Goal: Task Accomplishment & Management: Complete application form

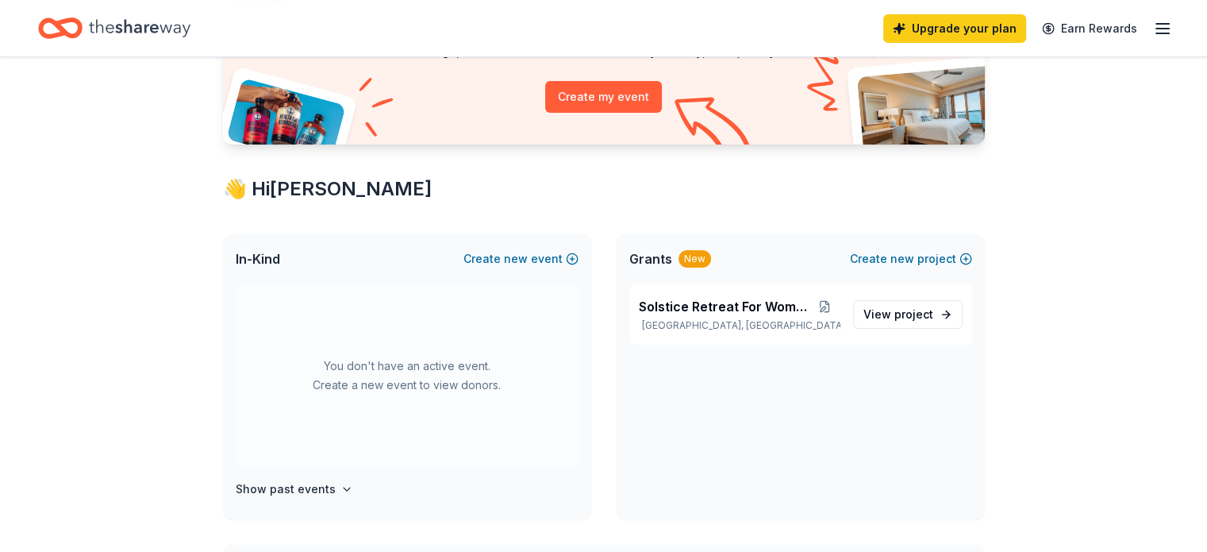
scroll to position [199, 0]
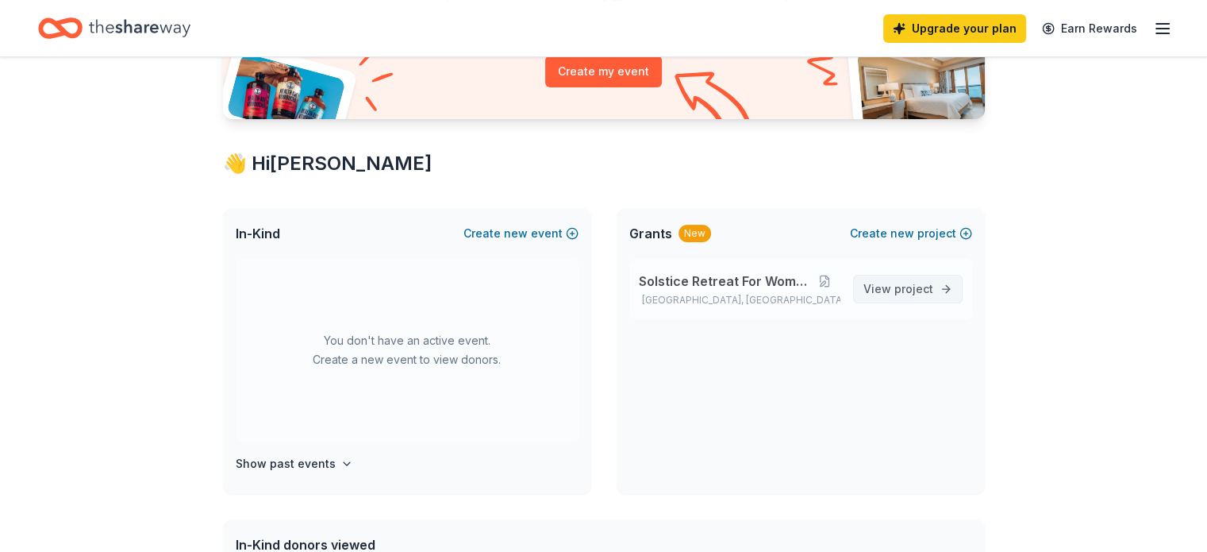
click at [892, 291] on span "View project" at bounding box center [899, 288] width 70 height 19
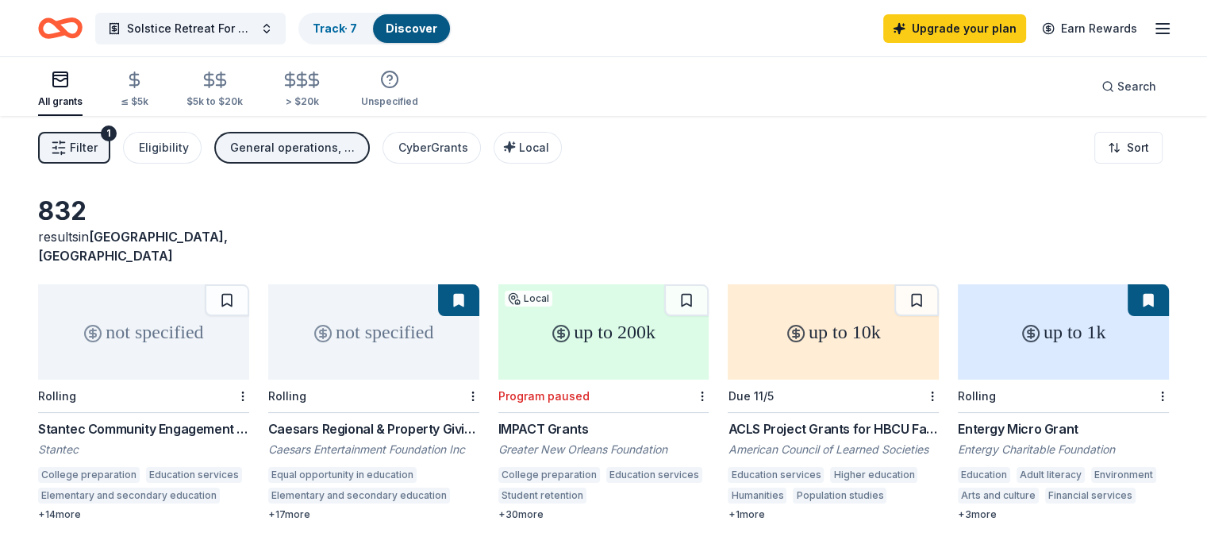
click at [80, 20] on icon "Home" at bounding box center [68, 28] width 25 height 16
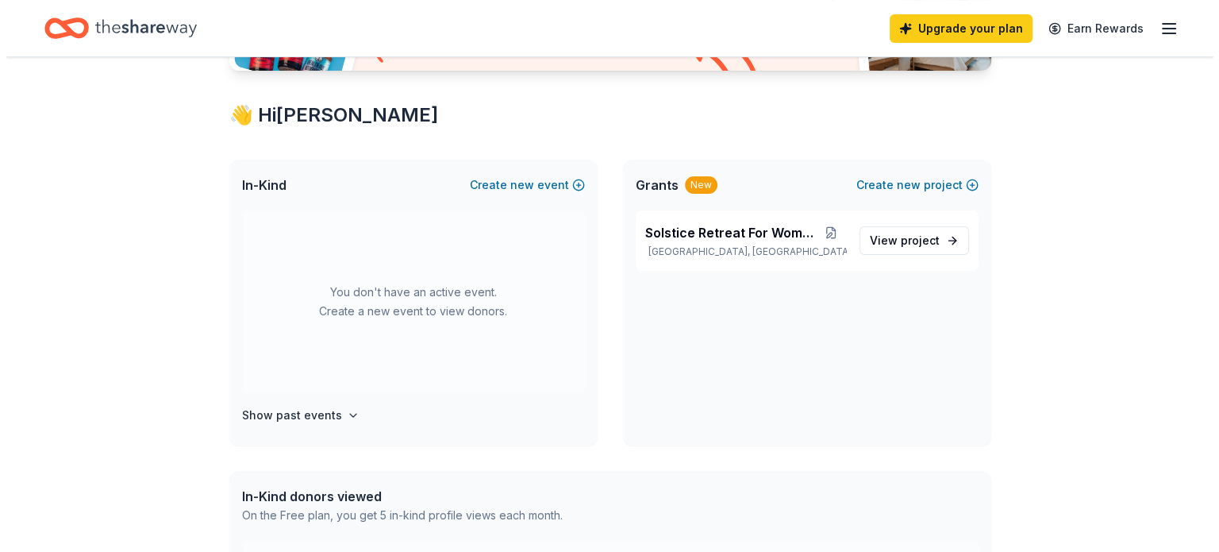
scroll to position [250, 0]
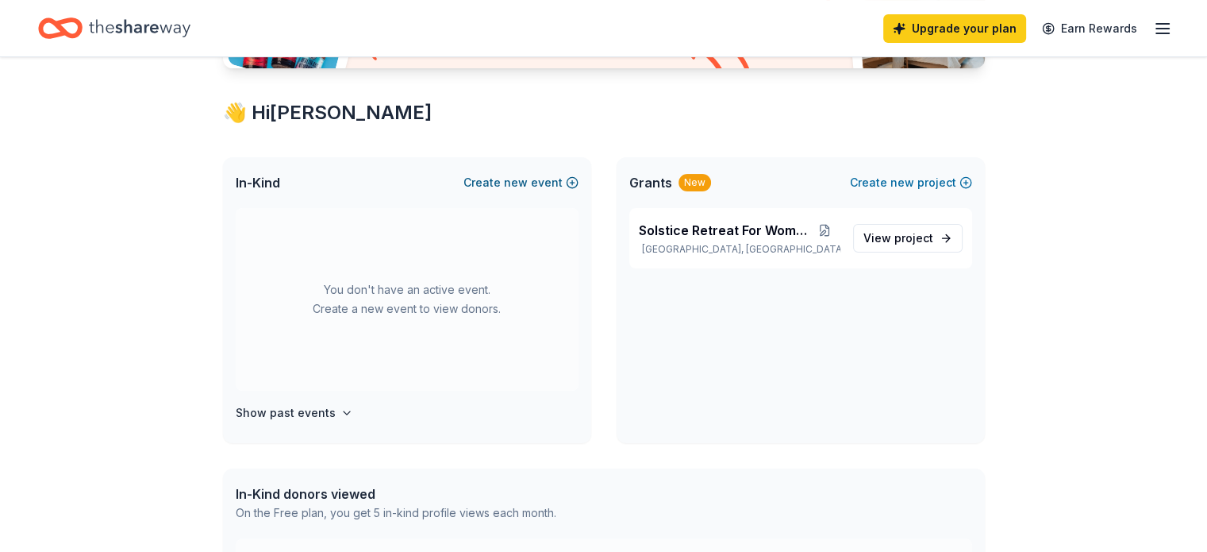
click at [511, 174] on span "new" at bounding box center [516, 182] width 24 height 19
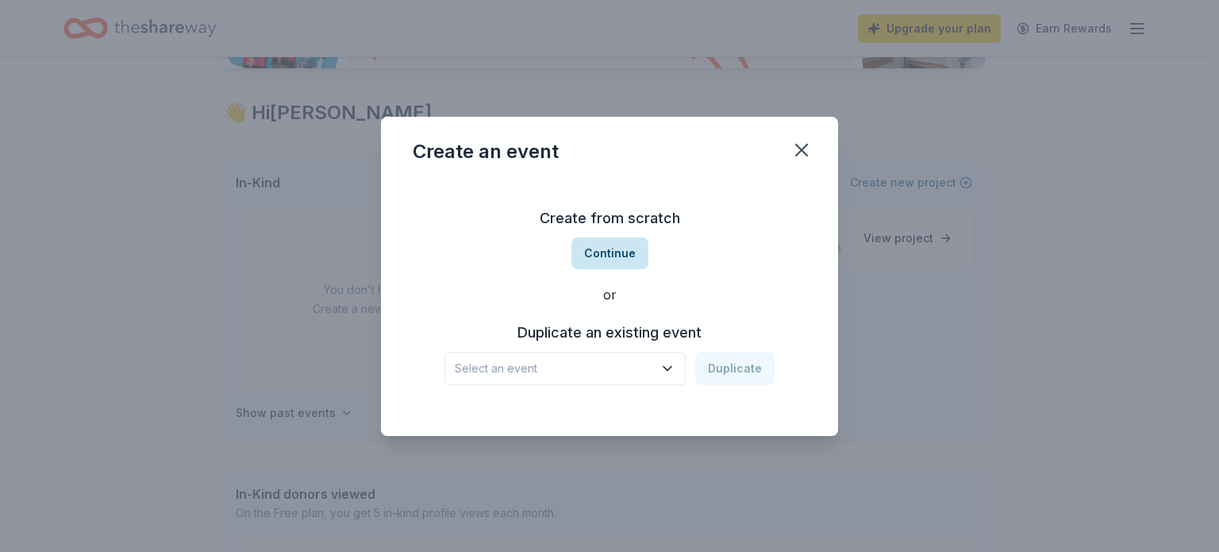
click at [620, 253] on button "Continue" at bounding box center [610, 253] width 77 height 32
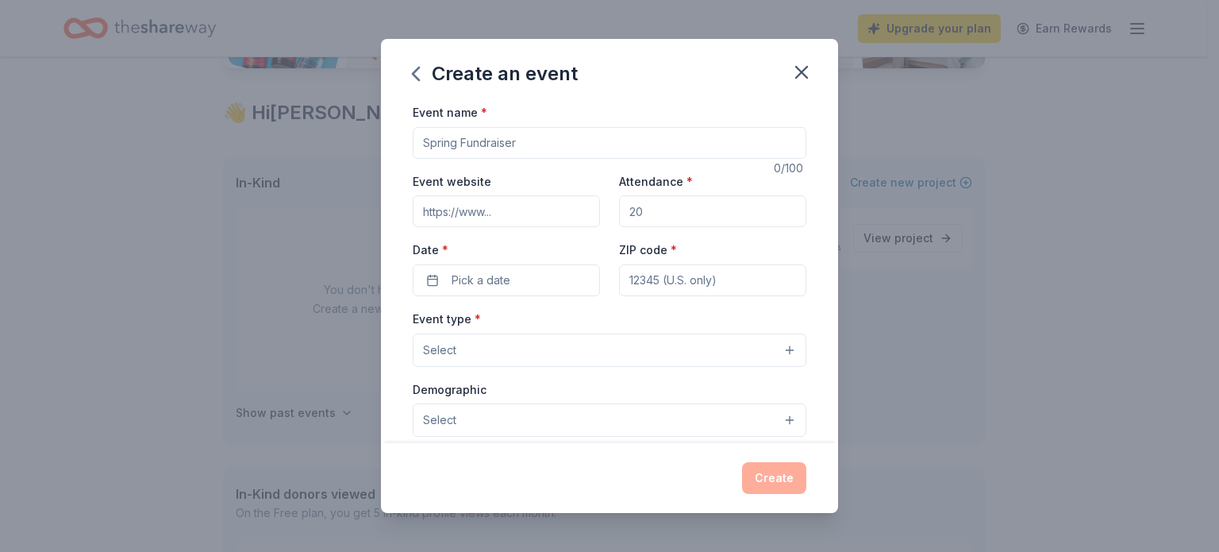
click at [502, 148] on input "Event name *" at bounding box center [610, 143] width 394 height 32
type input "Rapha Opening"
click at [646, 215] on input "Attendance *" at bounding box center [712, 211] width 187 height 32
type input "40"
click at [544, 277] on button "Pick a date" at bounding box center [506, 280] width 187 height 32
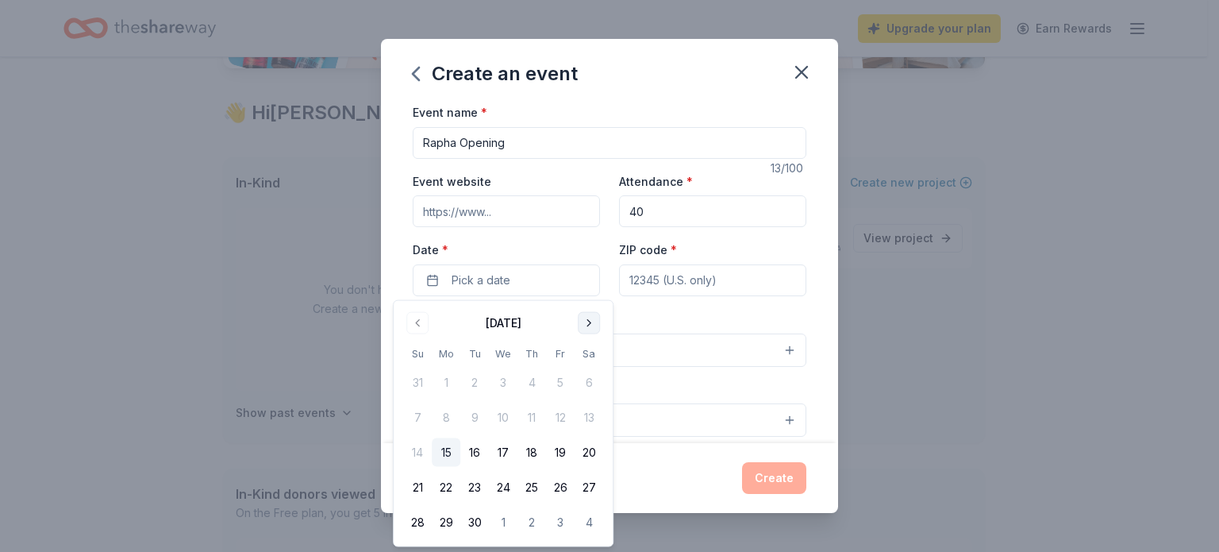
click at [591, 327] on button "Go to next month" at bounding box center [589, 323] width 22 height 22
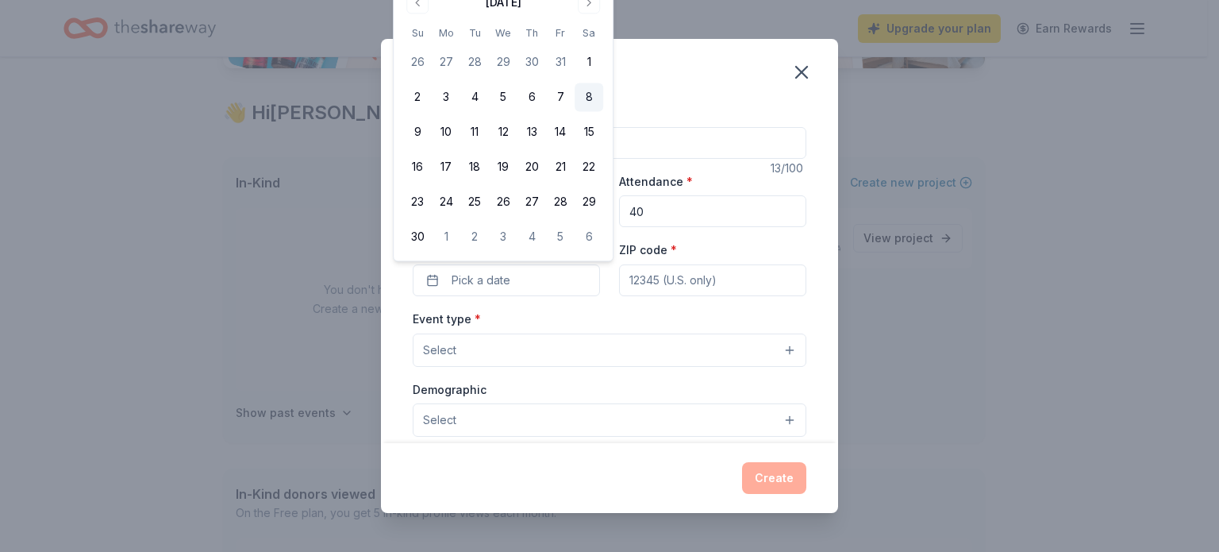
click at [588, 102] on button "8" at bounding box center [589, 97] width 29 height 29
click at [715, 286] on input "ZIP code *" at bounding box center [712, 280] width 187 height 32
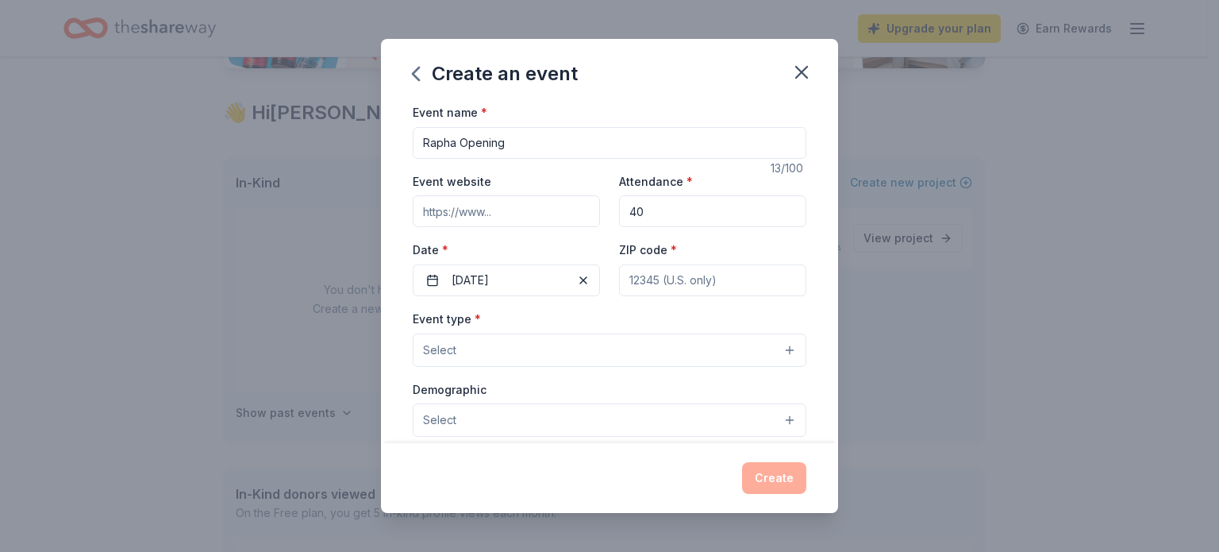
type input "70125"
type input "7829 South Claiborne Ave."
click at [655, 350] on button "Select" at bounding box center [610, 349] width 394 height 33
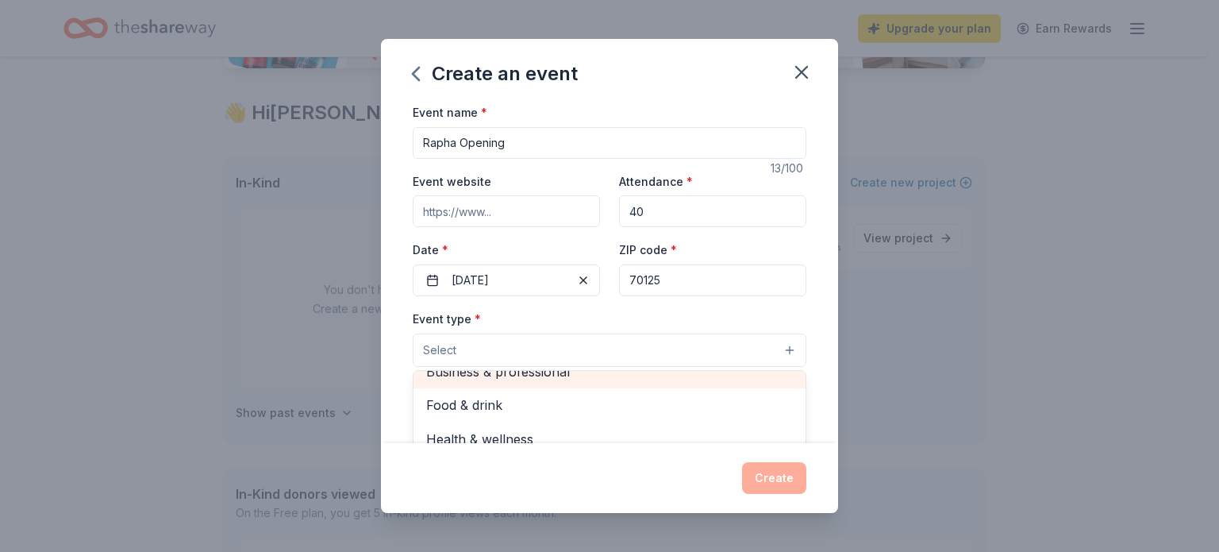
scroll to position [37, 0]
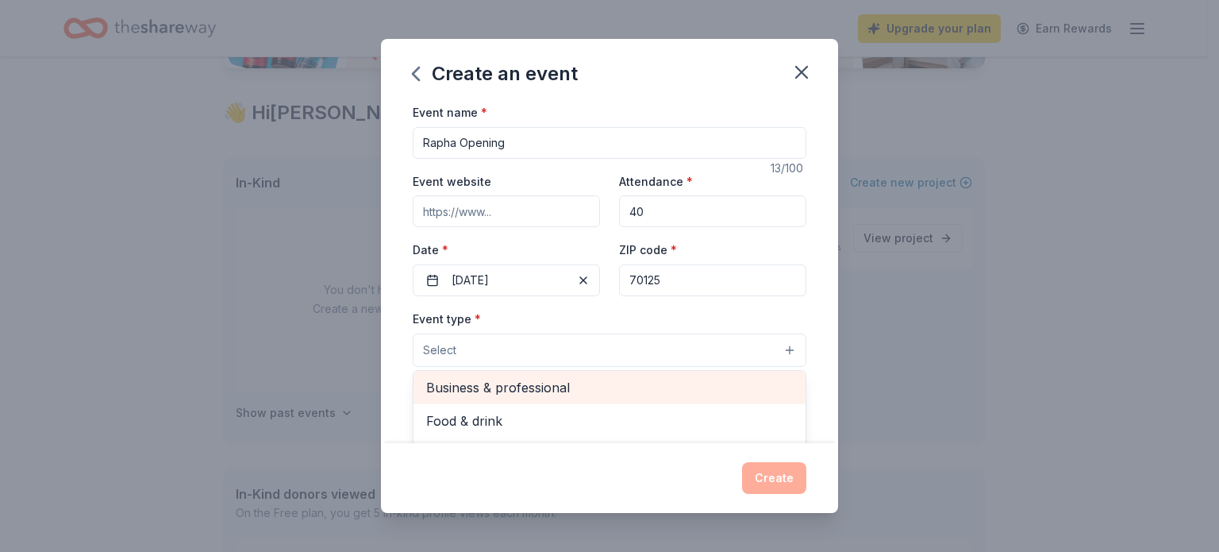
click at [576, 377] on span "Business & professional" at bounding box center [609, 387] width 367 height 21
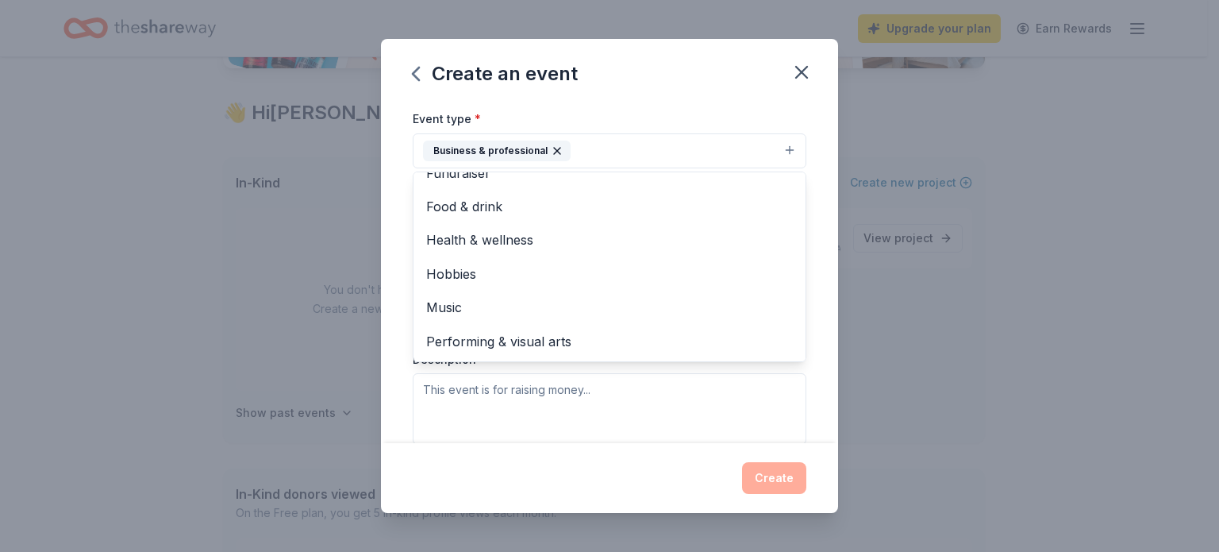
scroll to position [0, 0]
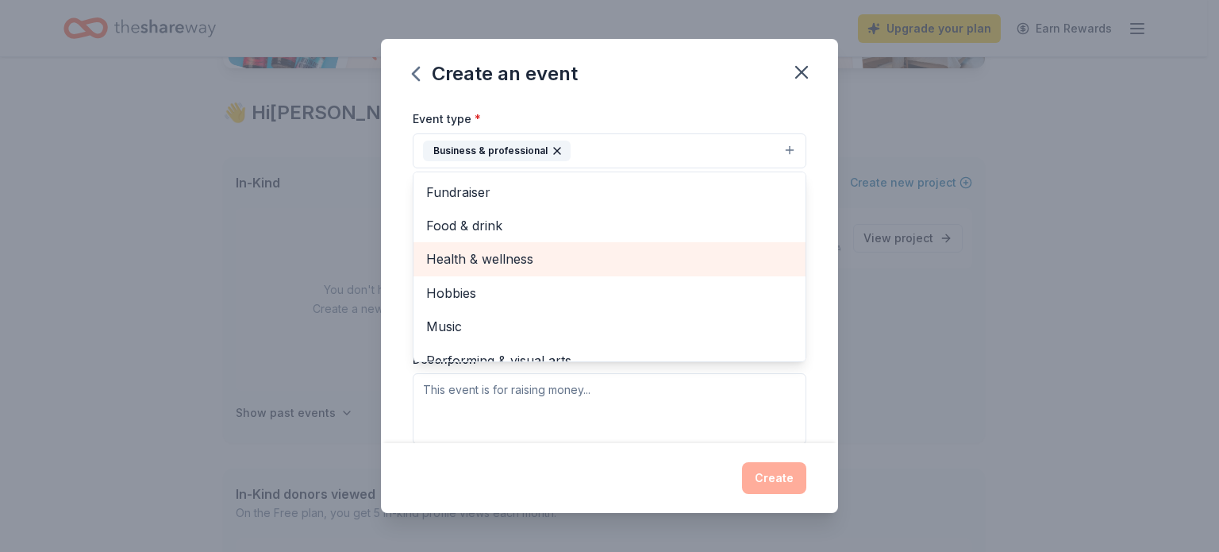
click at [542, 250] on span "Health & wellness" at bounding box center [609, 258] width 367 height 21
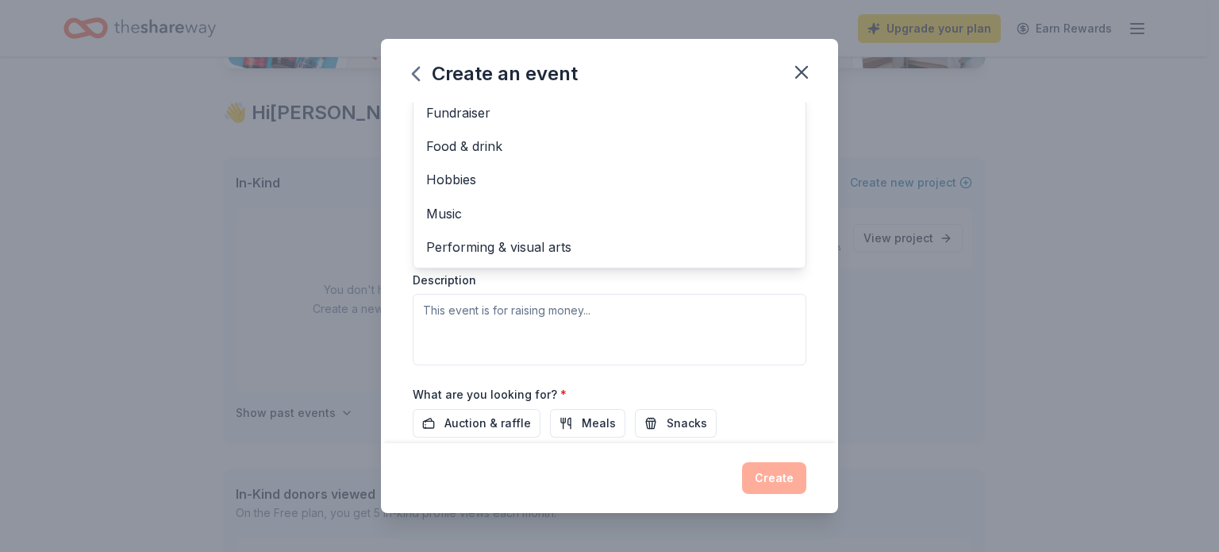
scroll to position [282, 0]
click at [499, 301] on div "Event type * Business & professional Health & wellness Fundraiser Food & drink …" at bounding box center [610, 195] width 394 height 336
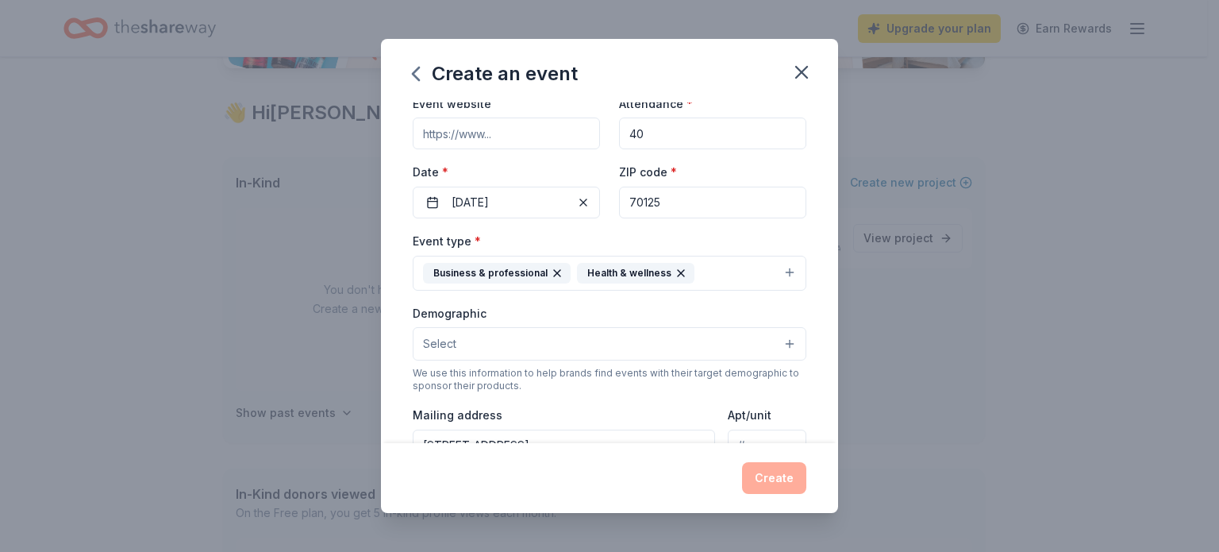
click at [774, 346] on button "Select" at bounding box center [610, 343] width 394 height 33
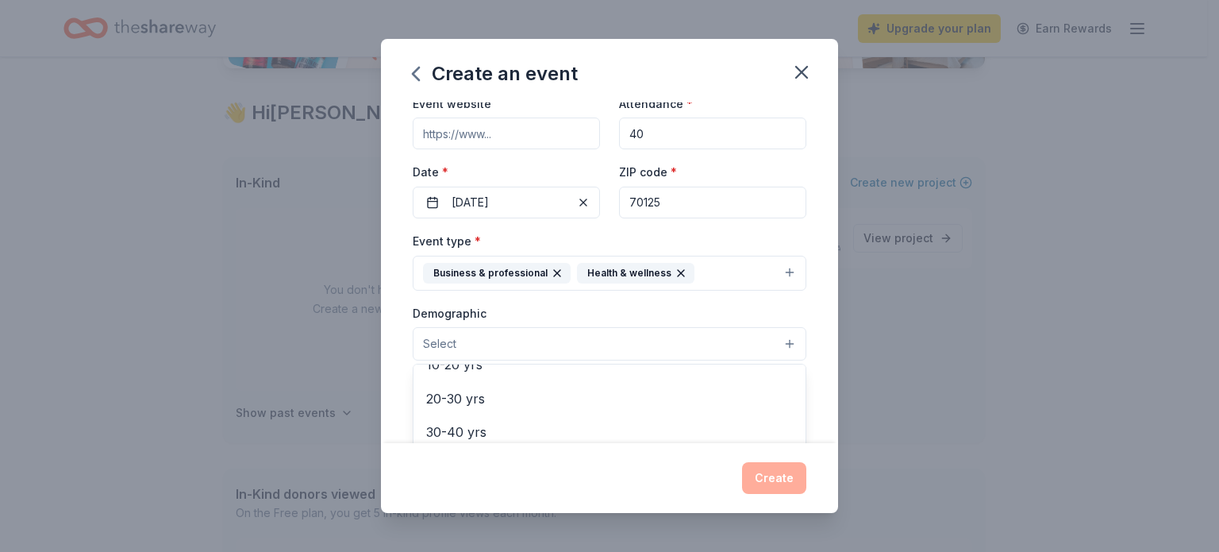
scroll to position [202, 0]
click at [794, 476] on div "Create an event Event name * Rapha Opening 13 /100 Event website Attendance * 4…" at bounding box center [609, 276] width 457 height 474
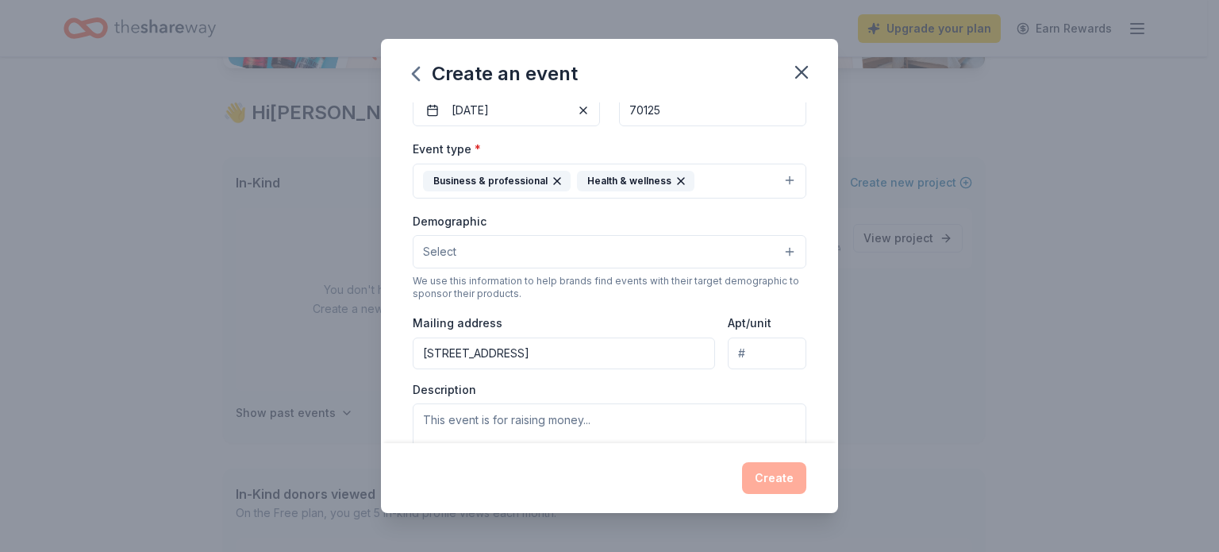
scroll to position [179, 0]
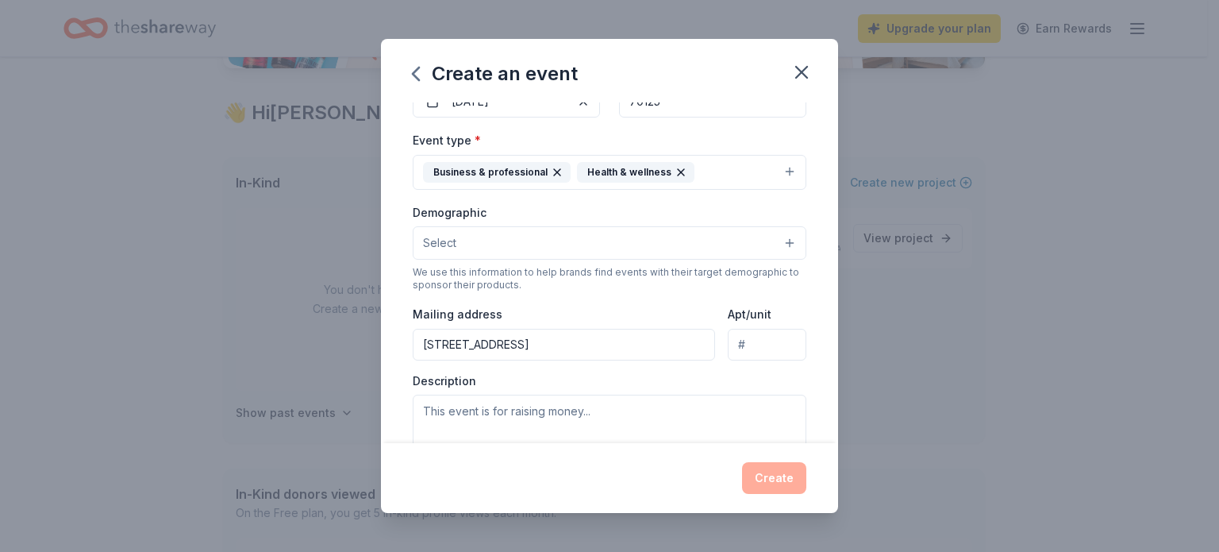
click at [765, 241] on button "Select" at bounding box center [610, 242] width 394 height 33
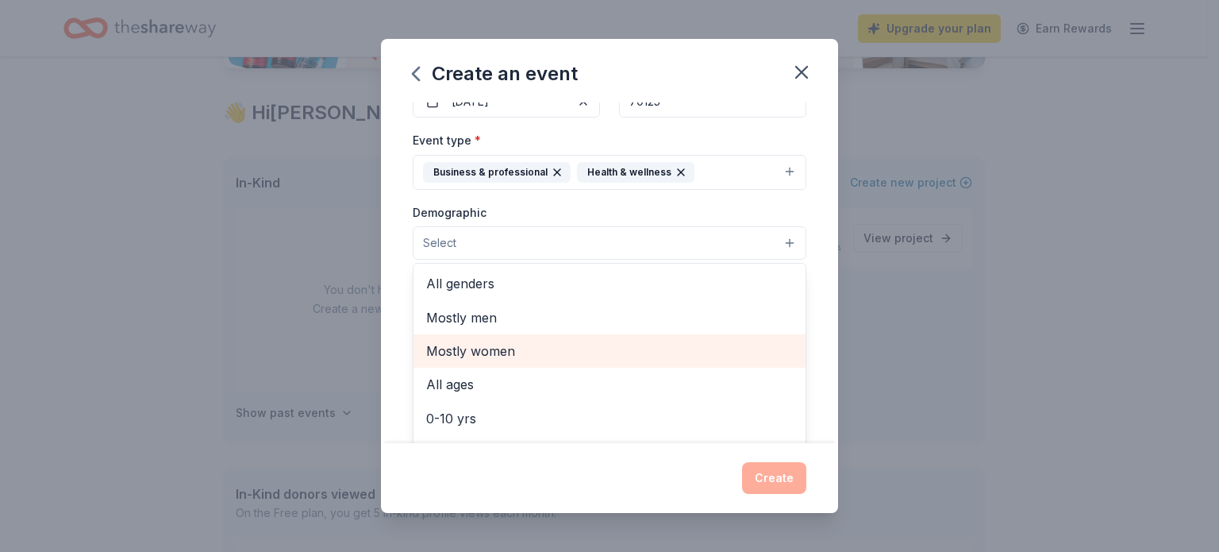
click at [570, 352] on span "Mostly women" at bounding box center [609, 351] width 367 height 21
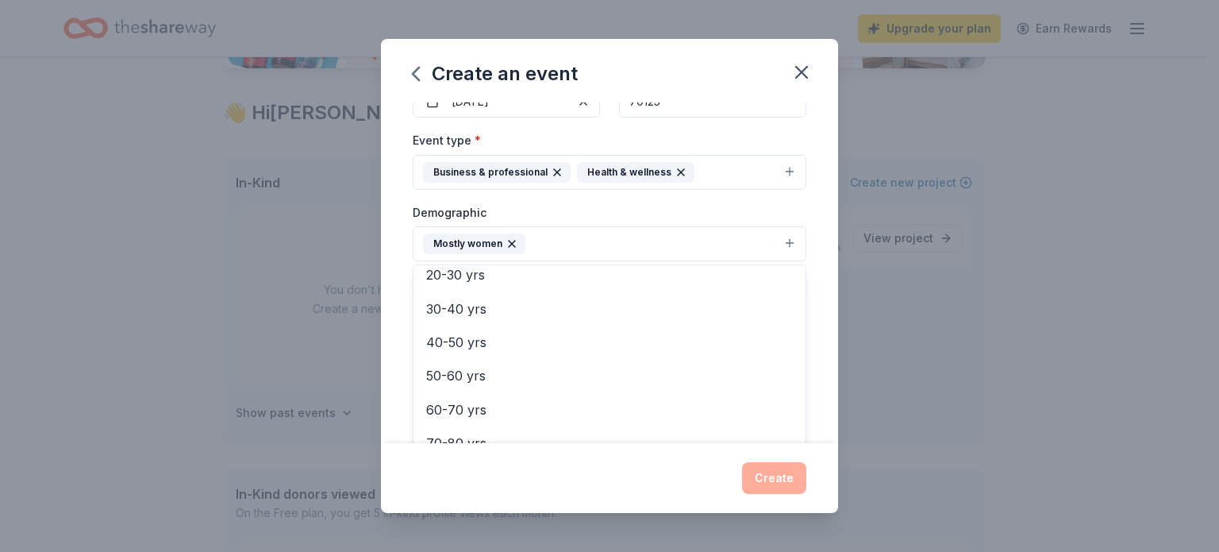
scroll to position [181, 0]
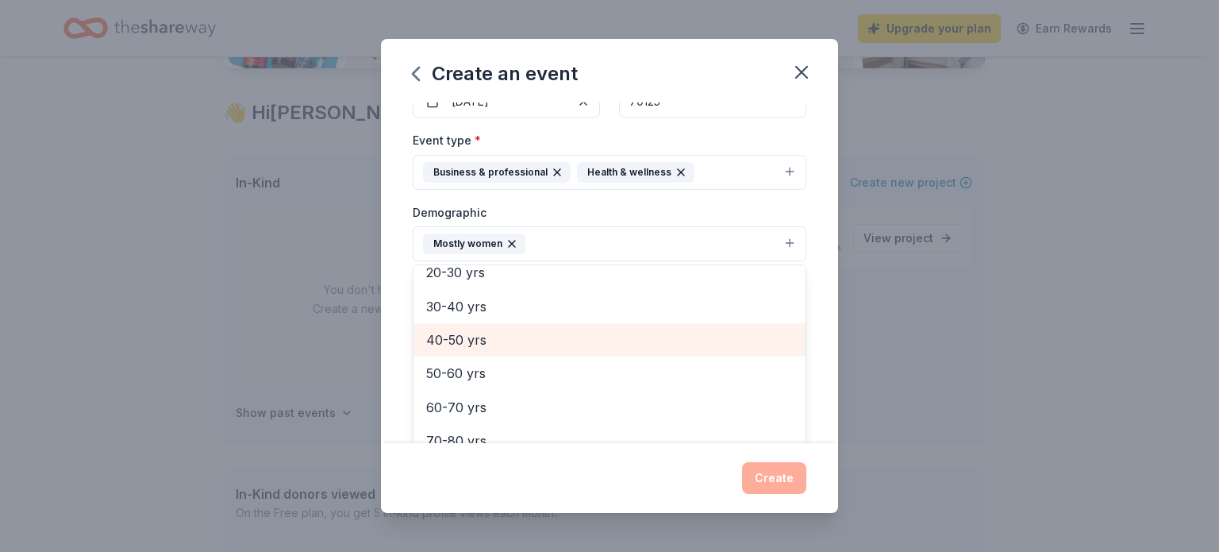
click at [526, 338] on span "40-50 yrs" at bounding box center [609, 339] width 367 height 21
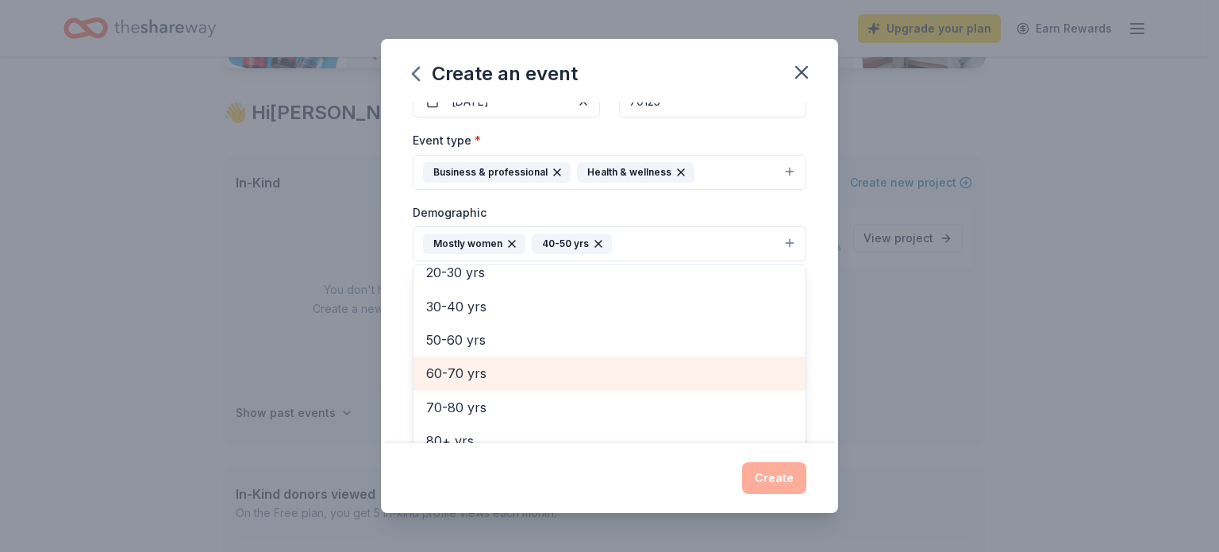
click at [511, 365] on span "60-70 yrs" at bounding box center [609, 373] width 367 height 21
click at [511, 357] on span "50-60 yrs" at bounding box center [609, 367] width 367 height 21
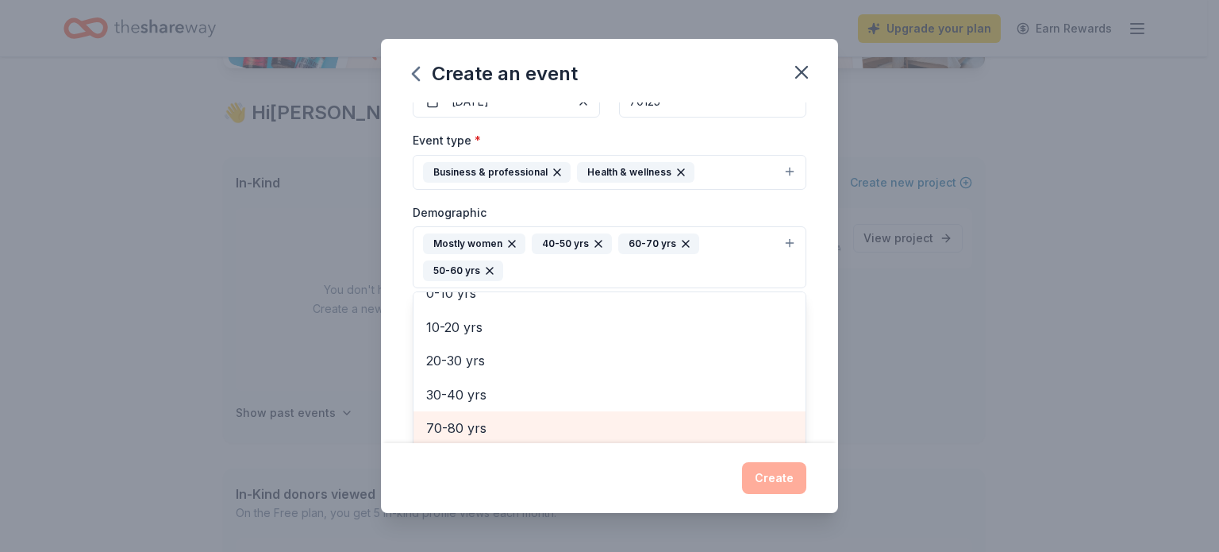
click at [501, 433] on span "70-80 yrs" at bounding box center [609, 428] width 367 height 21
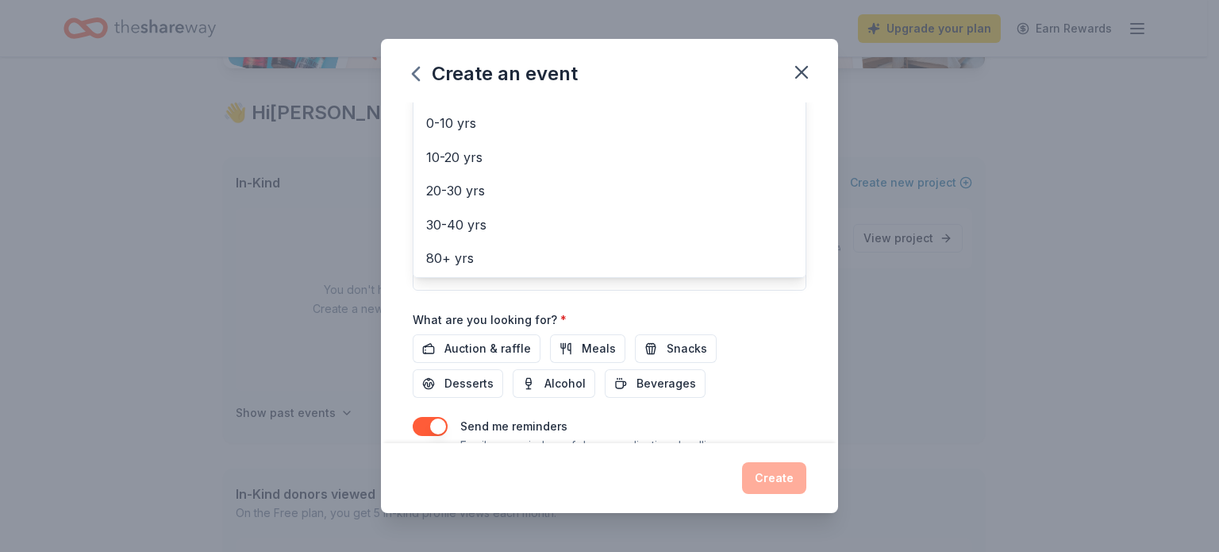
click at [825, 328] on div "Event name * Rapha Opening 13 /100 Event website Attendance * 40 Date * 11/08/2…" at bounding box center [609, 272] width 457 height 341
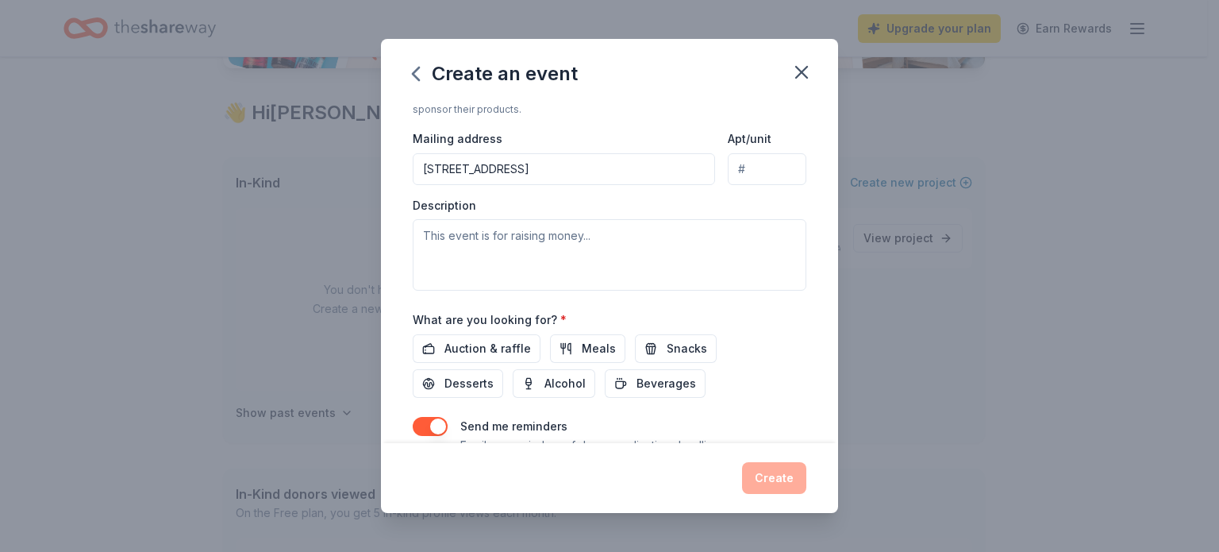
scroll to position [162, 0]
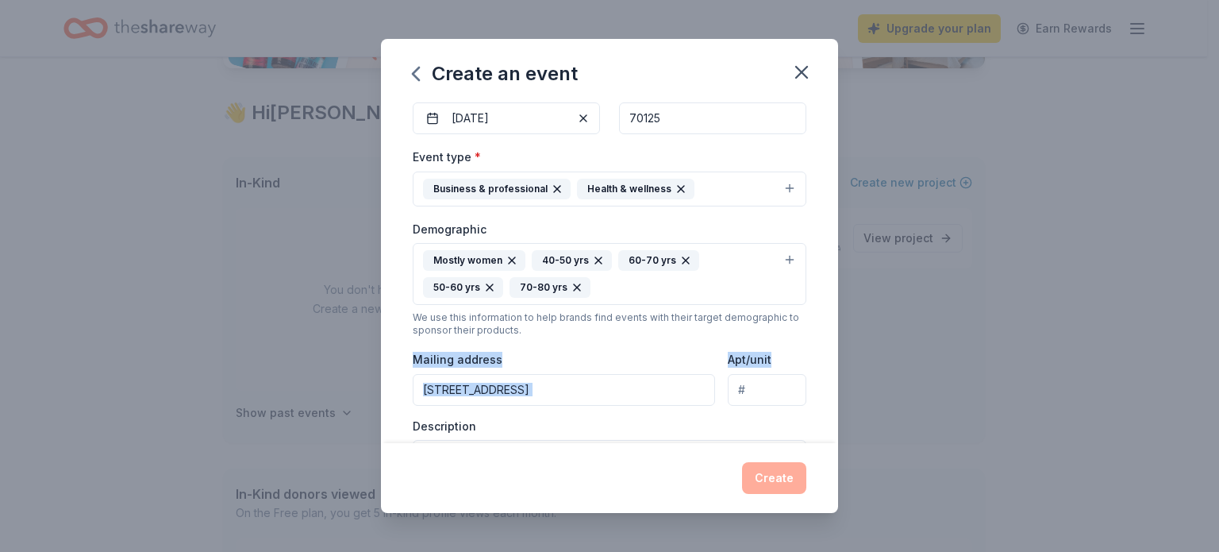
drag, startPoint x: 825, startPoint y: 328, endPoint x: 825, endPoint y: 348, distance: 20.6
click at [825, 348] on div "Event name * Rapha Opening 13 /100 Event website Attendance * 40 Date * 11/08/2…" at bounding box center [609, 272] width 457 height 341
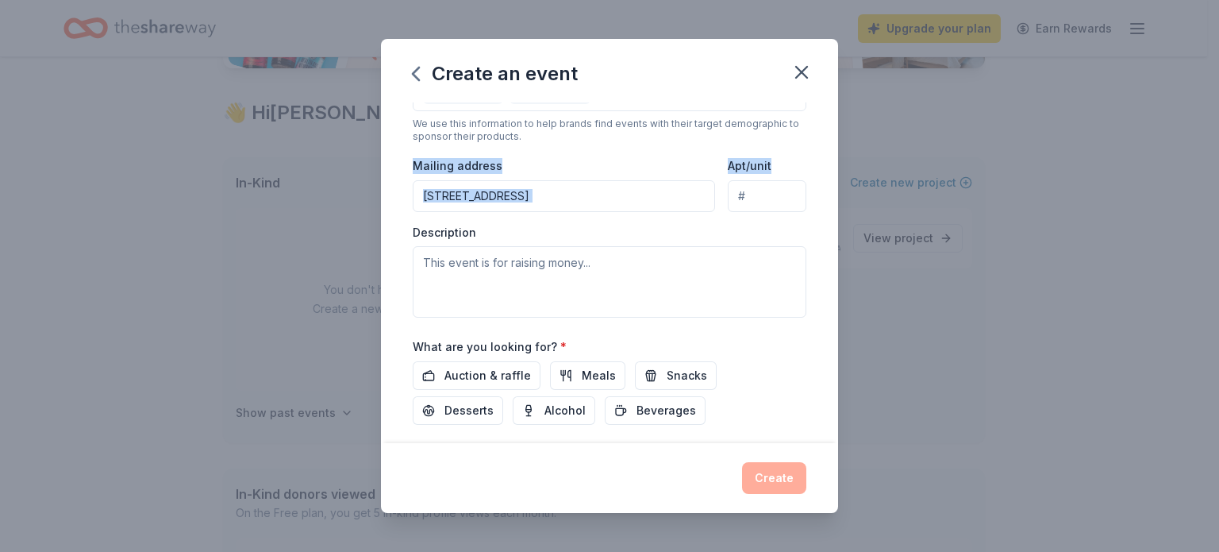
scroll to position [359, 0]
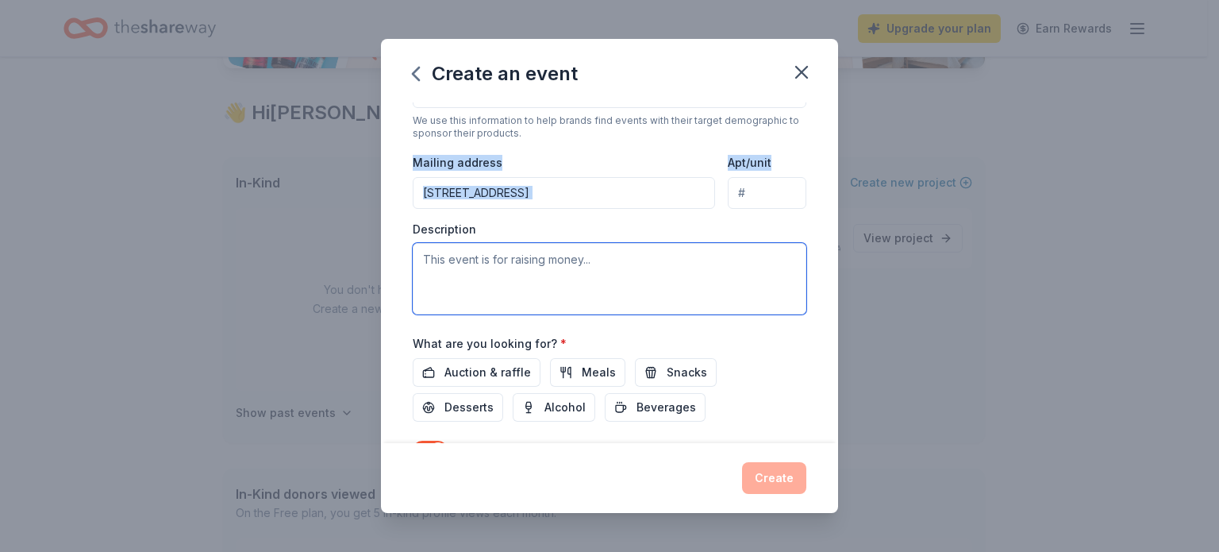
click at [491, 255] on textarea at bounding box center [610, 278] width 394 height 71
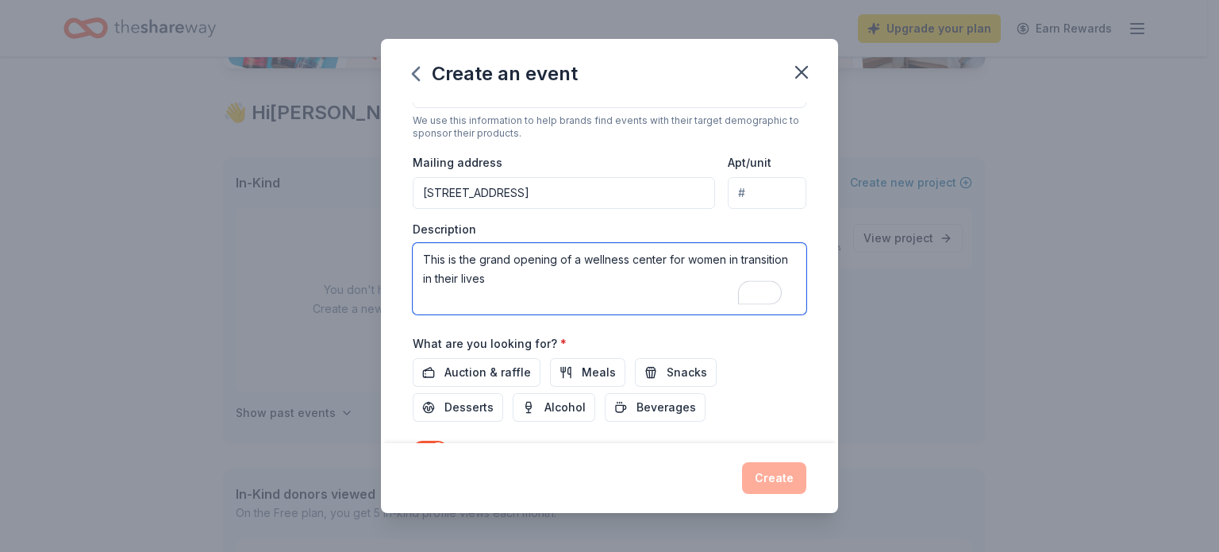
type textarea "This is the grand opening of a wellness center for women in transition in their…"
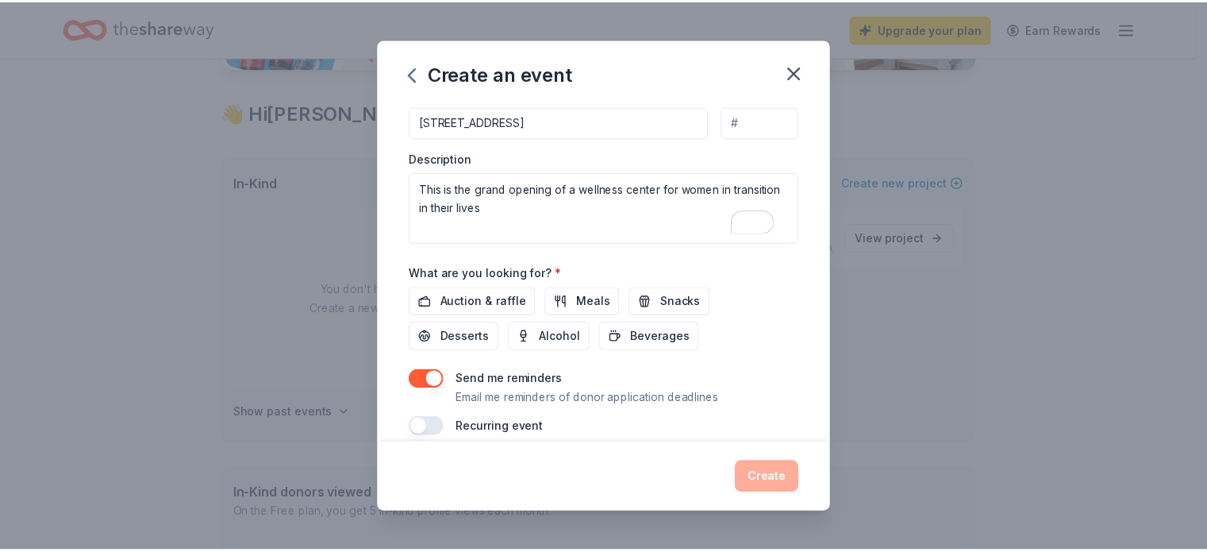
scroll to position [447, 0]
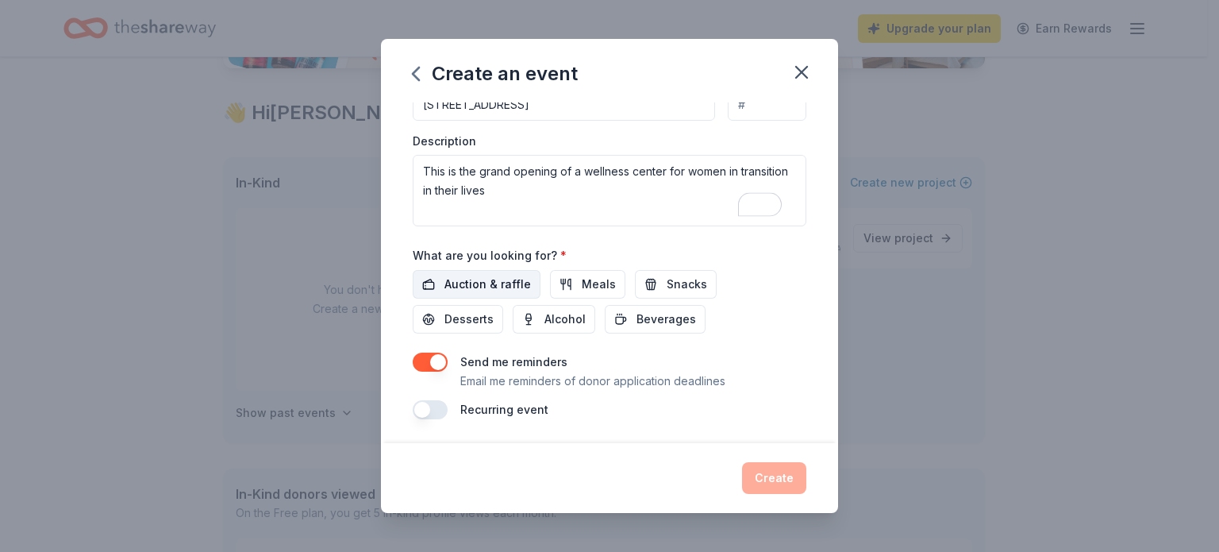
click at [457, 285] on span "Auction & raffle" at bounding box center [488, 284] width 87 height 19
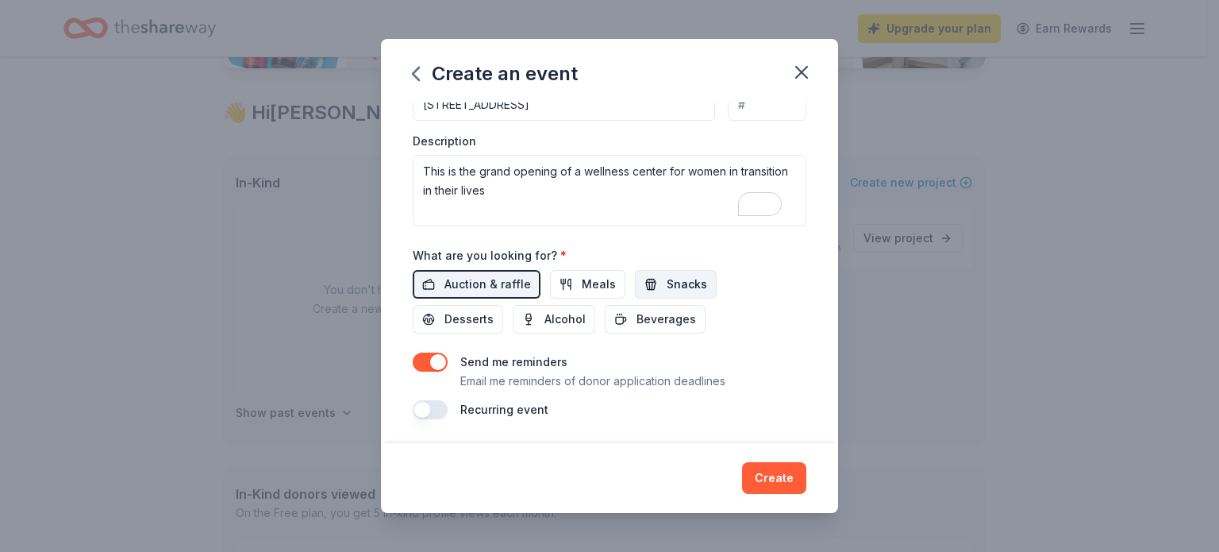
click at [669, 282] on span "Snacks" at bounding box center [687, 284] width 40 height 19
click at [768, 479] on button "Create" at bounding box center [774, 478] width 64 height 32
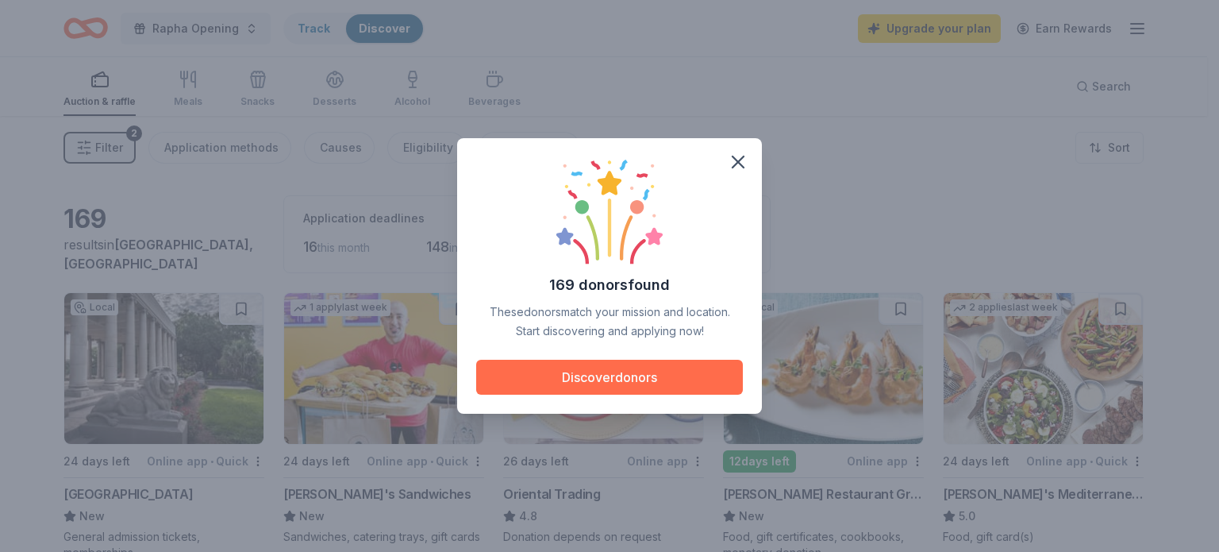
click at [568, 377] on button "Discover donors" at bounding box center [609, 377] width 267 height 35
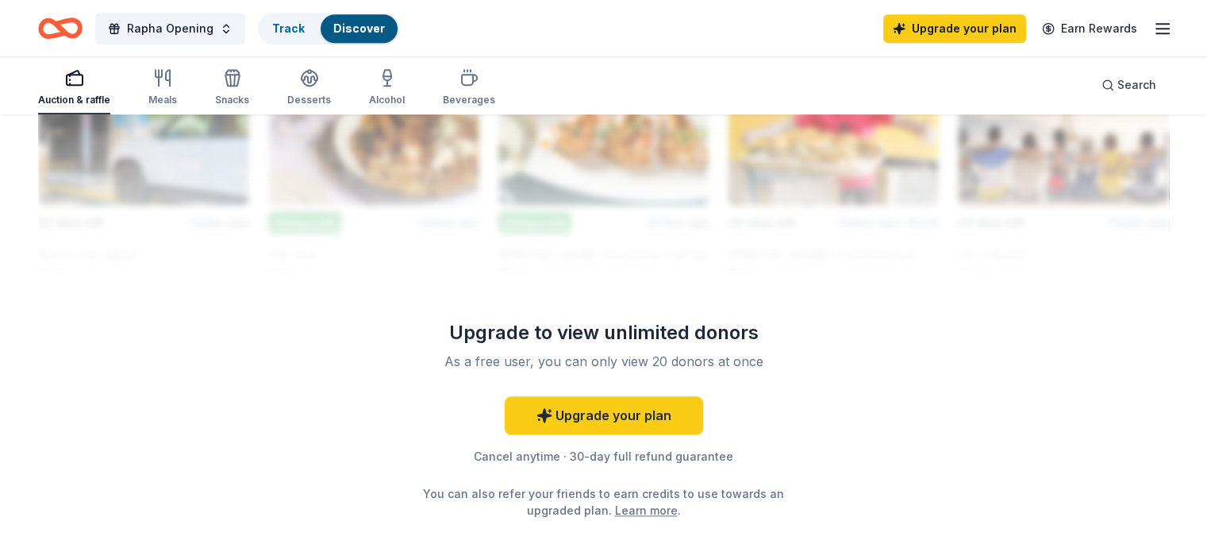
scroll to position [1505, 0]
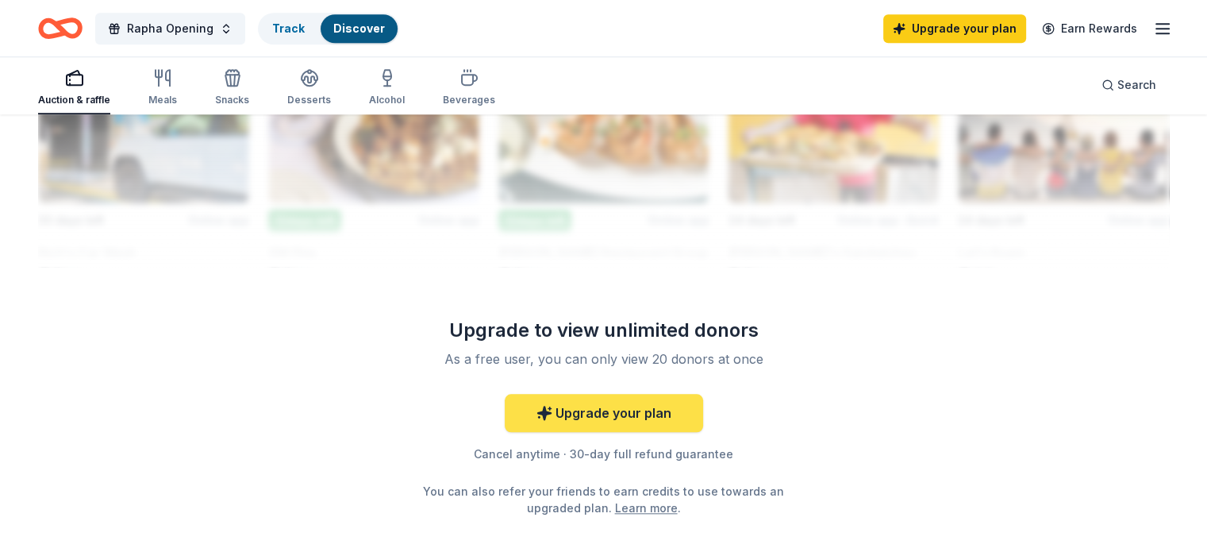
click at [637, 411] on link "Upgrade your plan" at bounding box center [604, 413] width 198 height 38
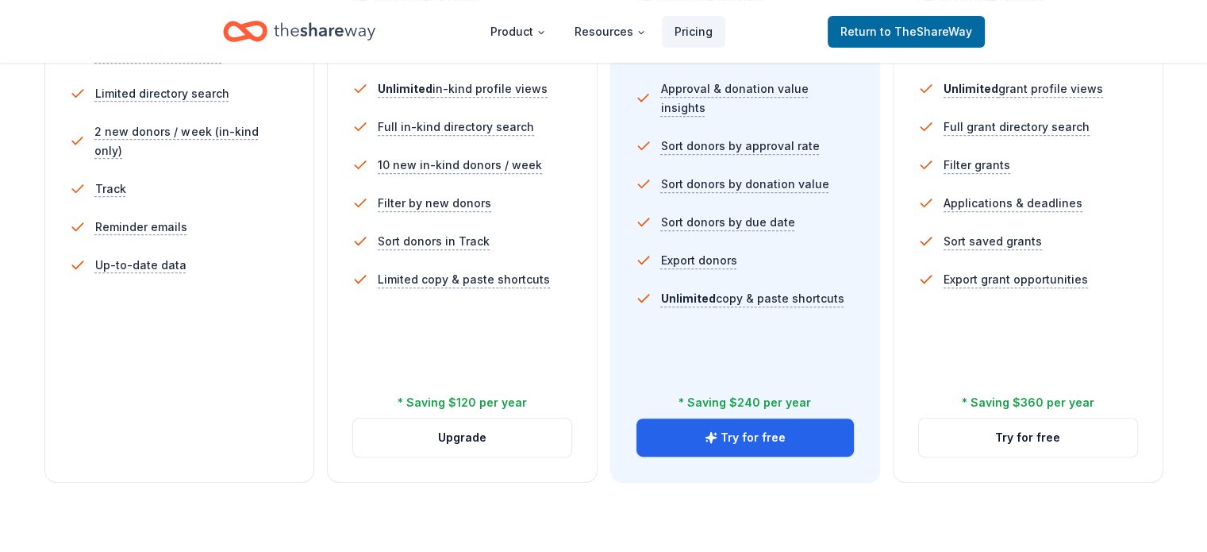
scroll to position [541, 0]
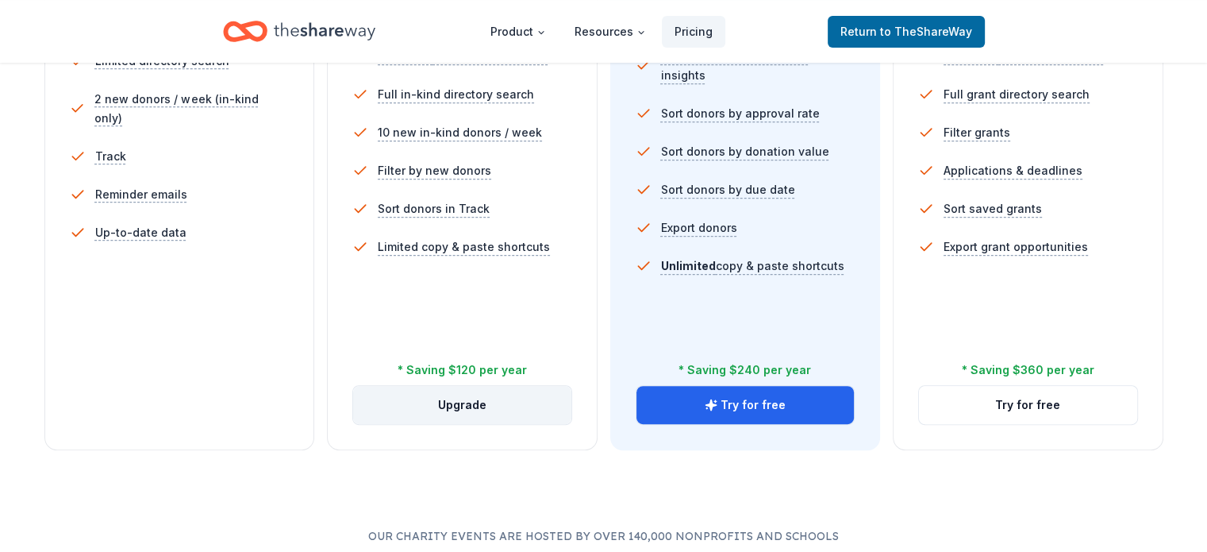
click at [468, 386] on button "Upgrade" at bounding box center [462, 405] width 218 height 38
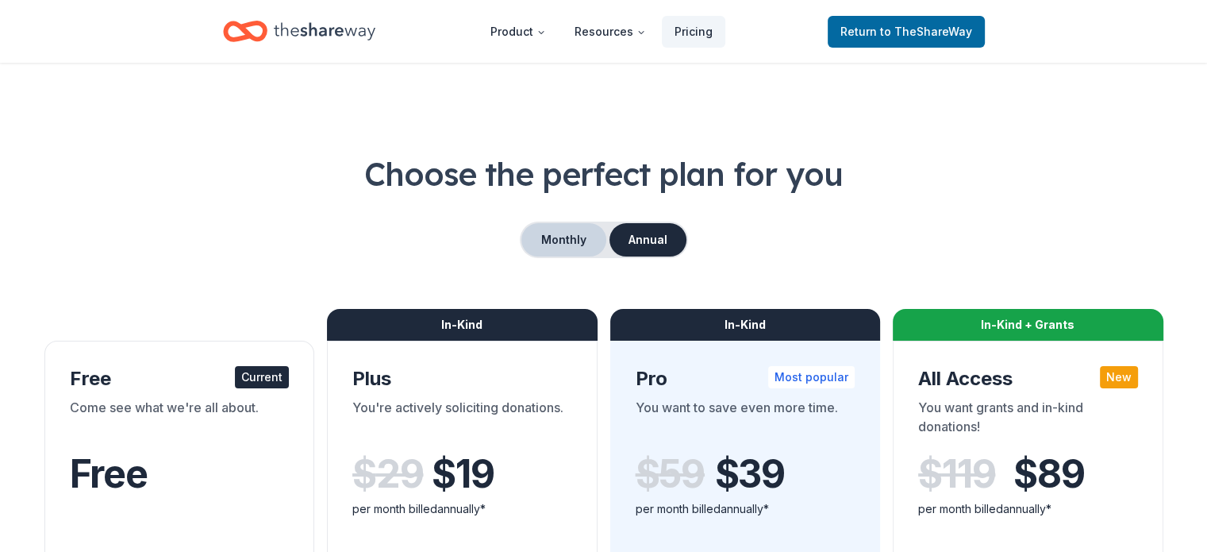
click at [581, 229] on button "Monthly" at bounding box center [564, 239] width 85 height 33
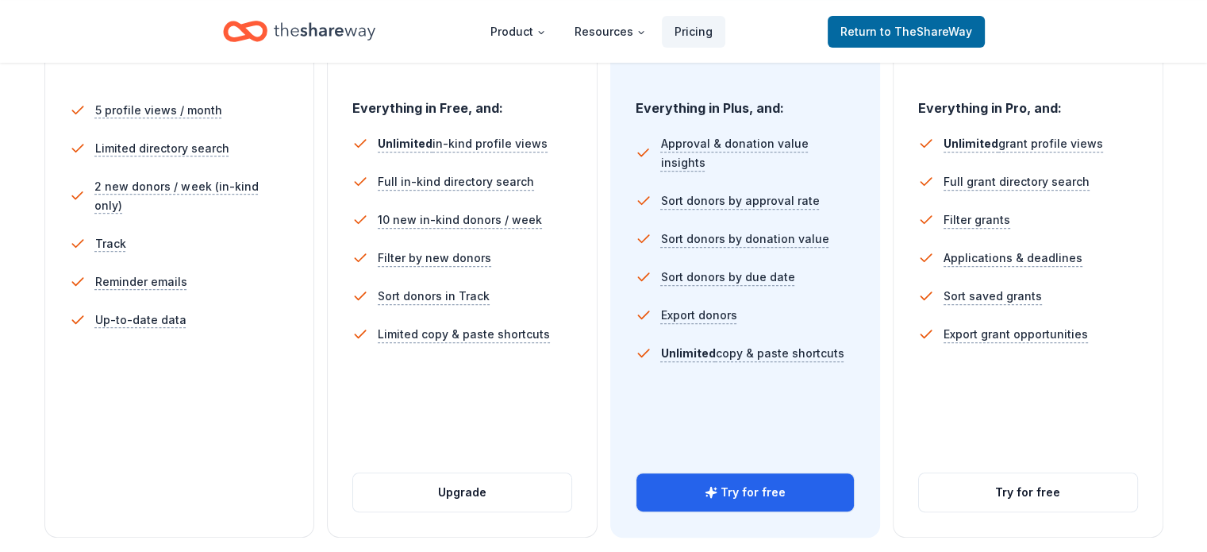
scroll to position [464, 0]
